Goal: Task Accomplishment & Management: Manage account settings

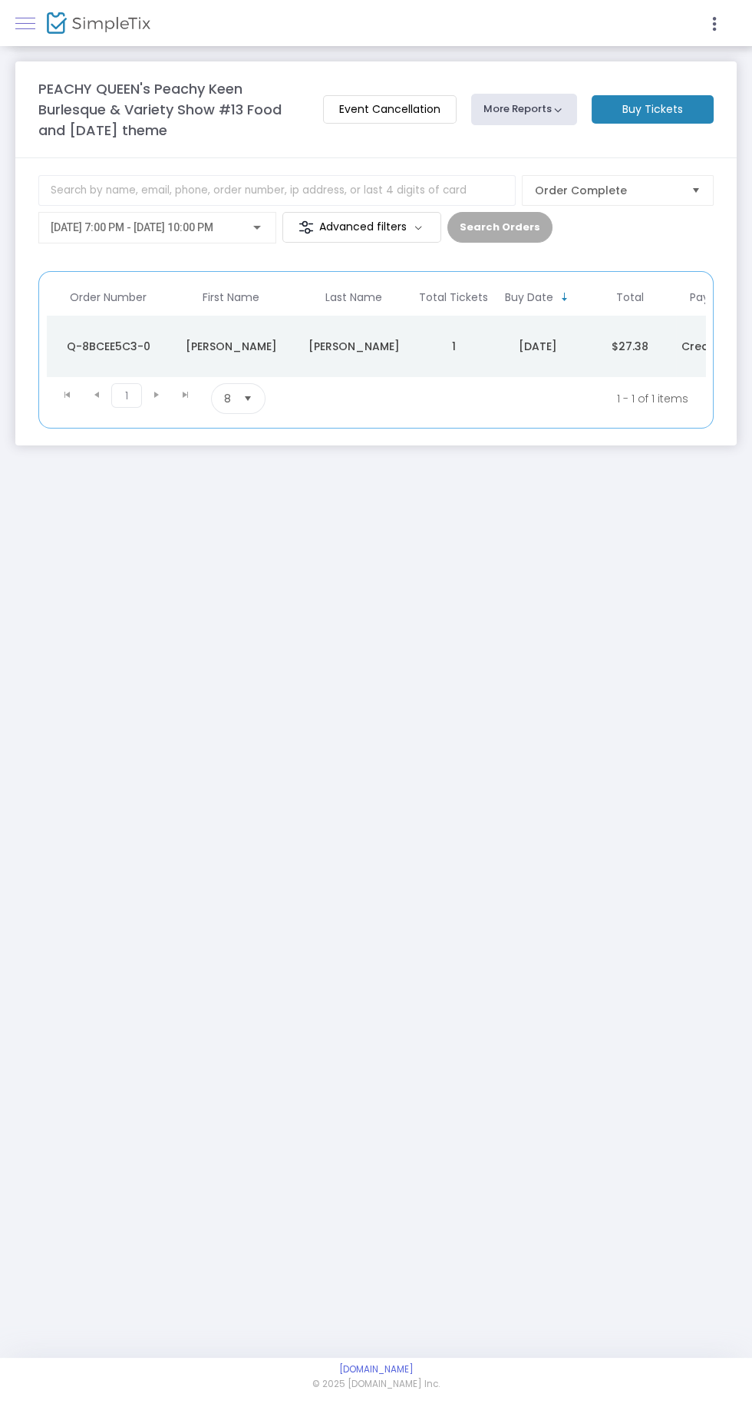
click at [25, 25] on link at bounding box center [25, 23] width 20 height 20
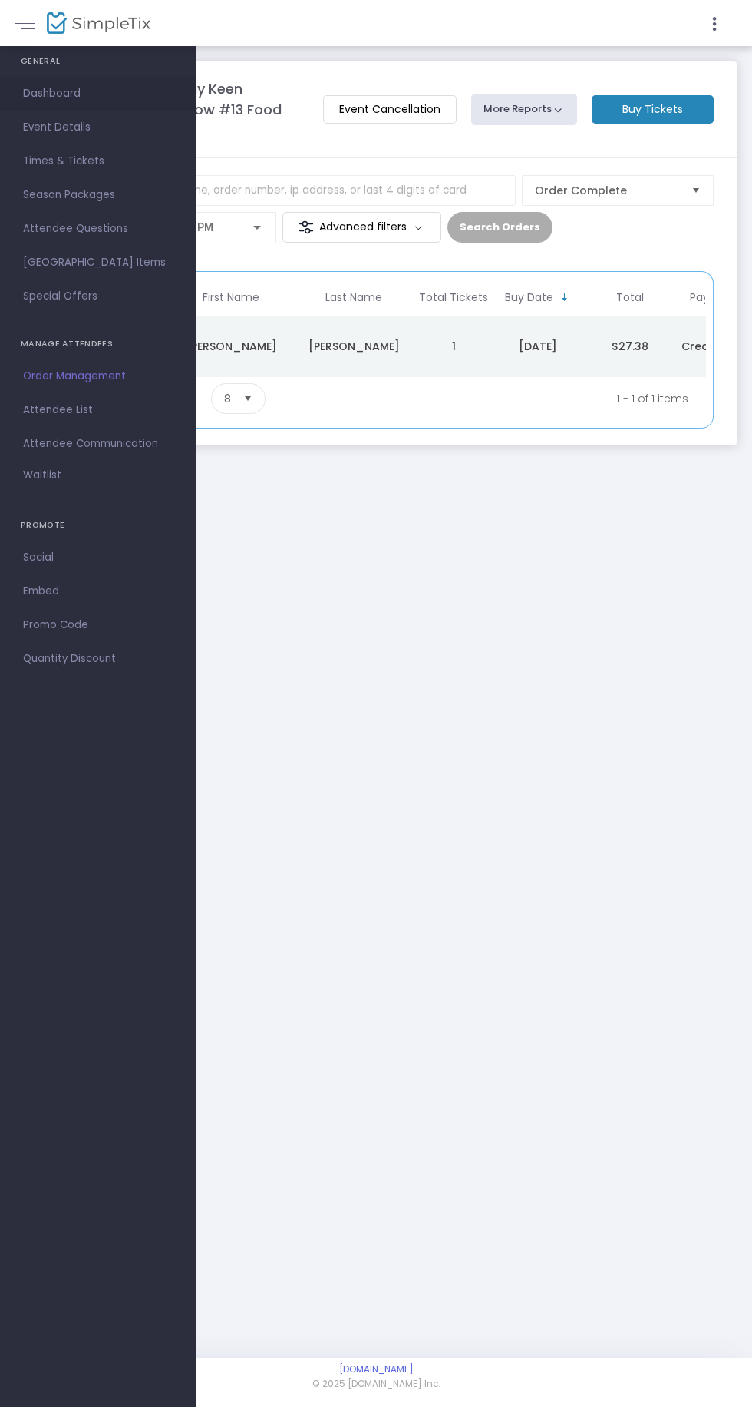
click at [47, 91] on span "Dashboard" at bounding box center [98, 94] width 150 height 20
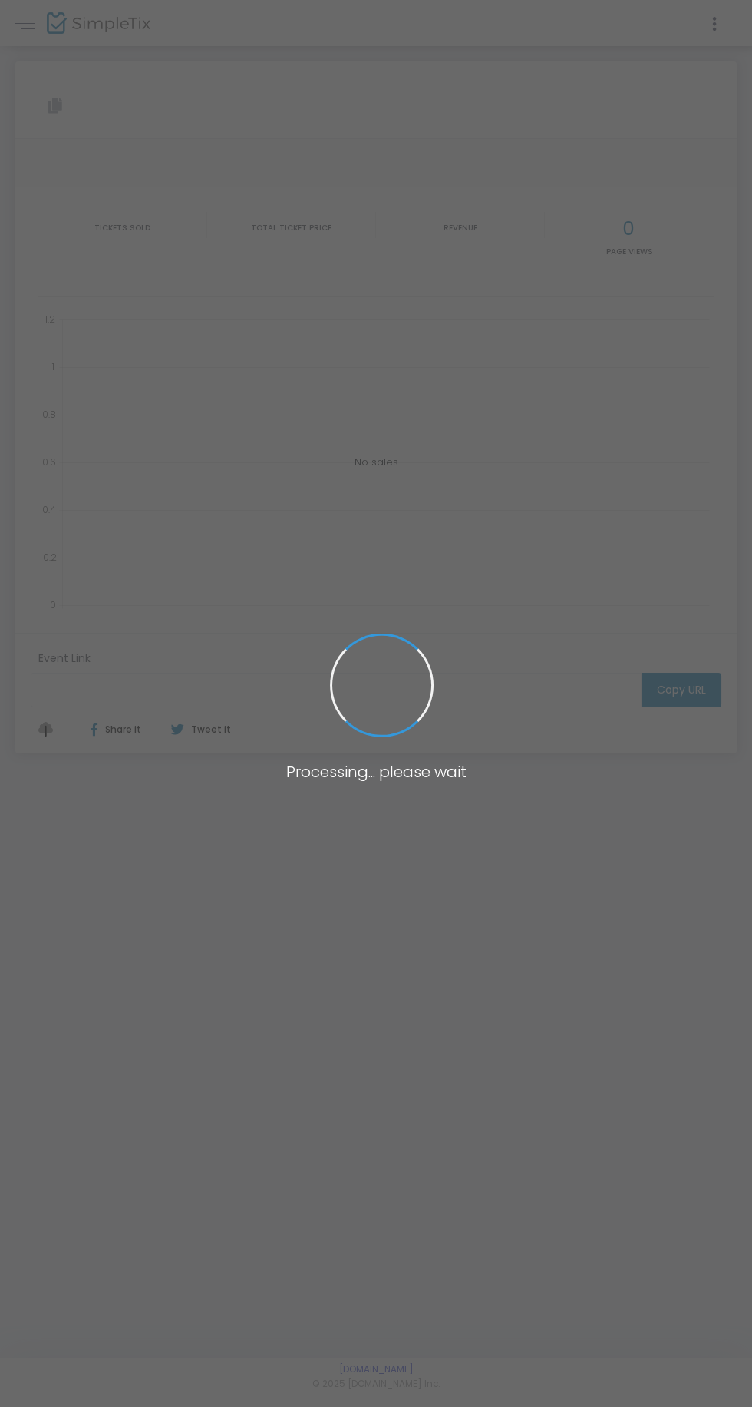
type input "https://www.simpletix.com/e/peachy-queen-s-peachy-keen-burlesque-varie-tickets-…"
